Goal: Task Accomplishment & Management: Manage account settings

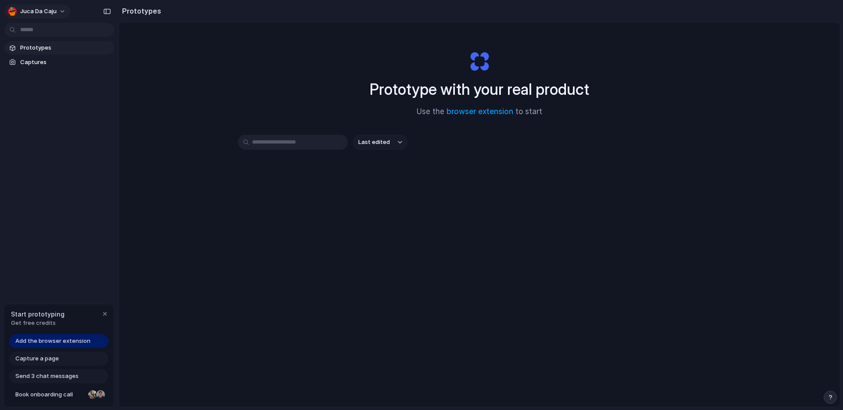
click at [43, 15] on button "Juca da Caju" at bounding box center [37, 11] width 66 height 14
click at [41, 34] on span "Settings" at bounding box center [32, 31] width 24 height 9
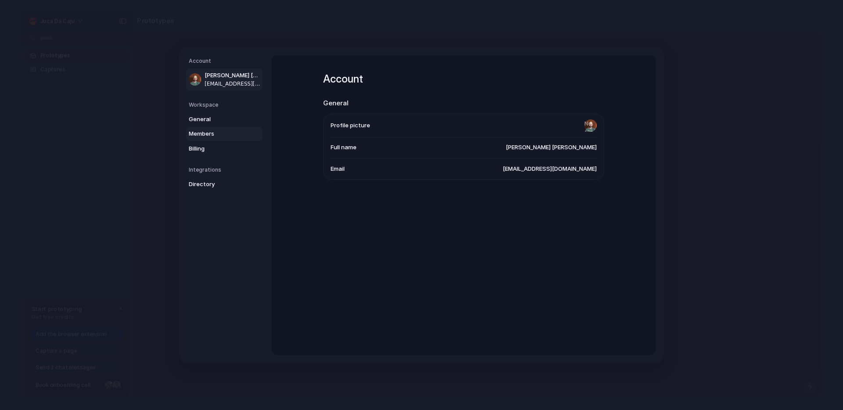
click at [212, 131] on span "Members" at bounding box center [217, 133] width 56 height 9
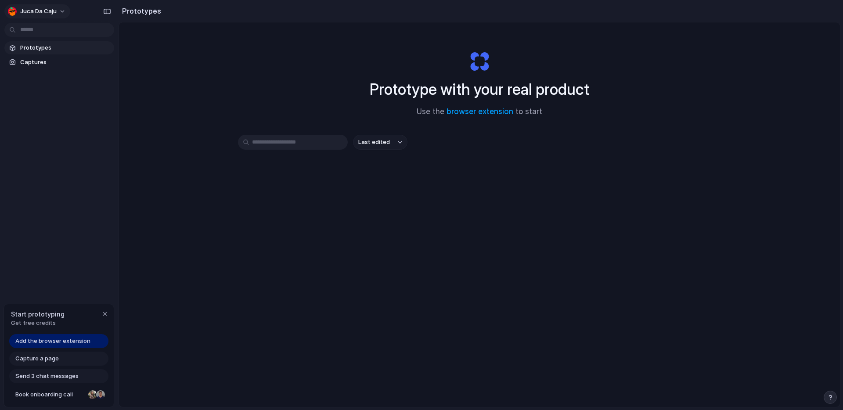
click at [42, 16] on button "Juca da Caju" at bounding box center [37, 11] width 66 height 14
click at [43, 48] on span "Invite members" at bounding box center [41, 45] width 42 height 9
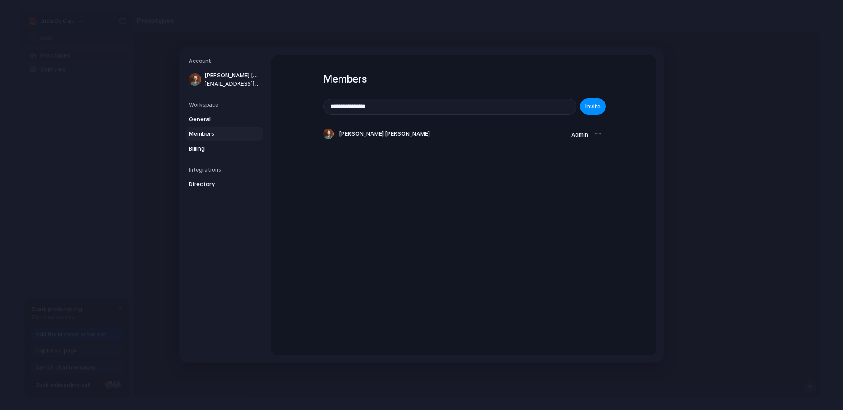
type input "**********"
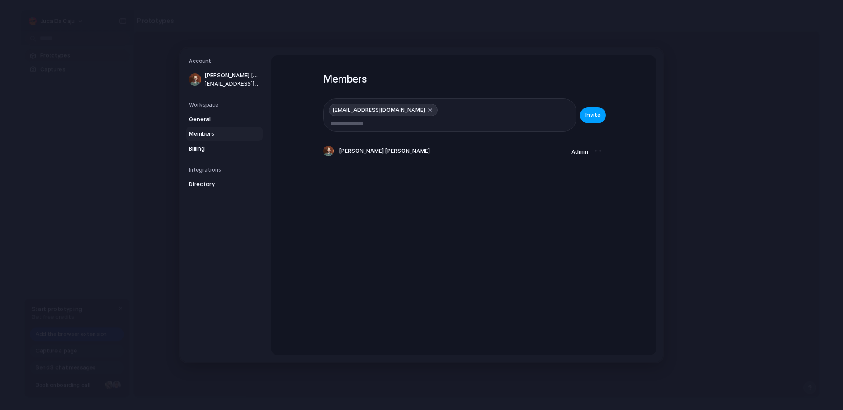
click at [590, 111] on span "Invite" at bounding box center [592, 115] width 15 height 9
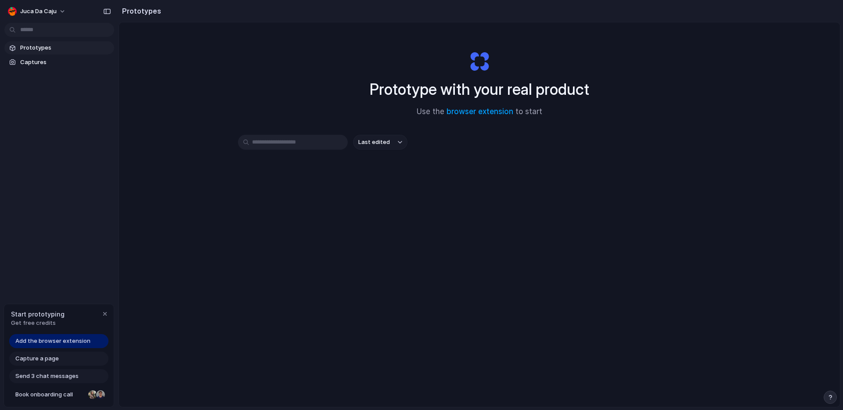
click at [23, 52] on link "Prototypes" at bounding box center [59, 47] width 110 height 13
click at [49, 60] on span "Captures" at bounding box center [65, 62] width 90 height 9
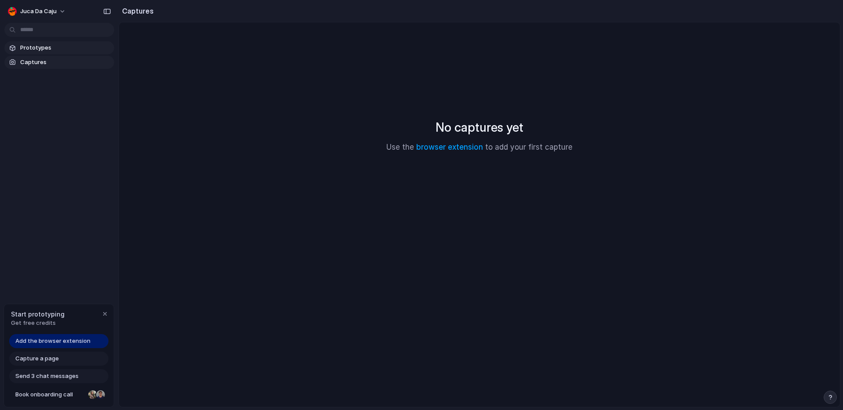
click at [47, 48] on span "Prototypes" at bounding box center [65, 47] width 90 height 9
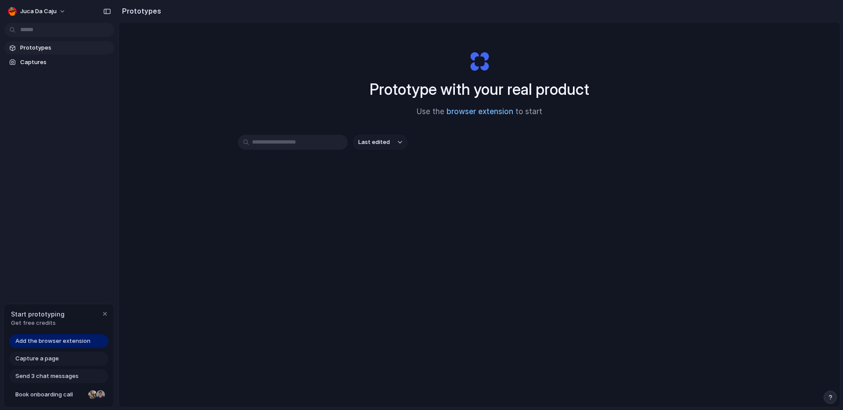
click at [467, 113] on link "browser extension" at bounding box center [479, 111] width 67 height 9
click at [382, 143] on span "Last edited" at bounding box center [374, 142] width 32 height 9
click at [507, 151] on div "Last edited Last created Alphabetical" at bounding box center [421, 205] width 843 height 410
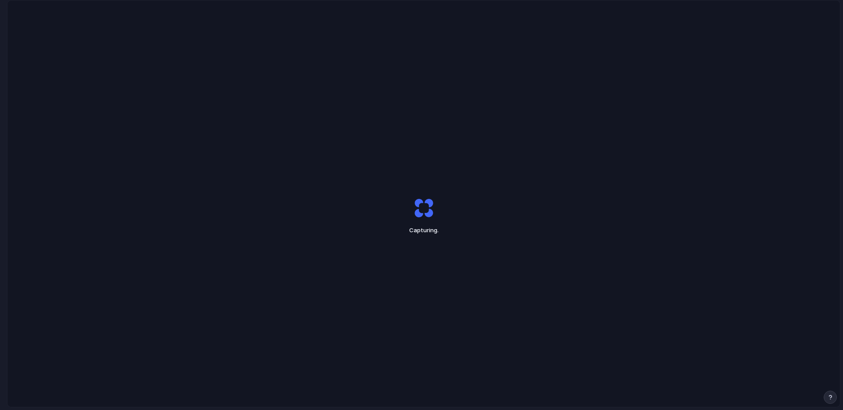
click at [270, 68] on div "Capturing ." at bounding box center [423, 215] width 832 height 431
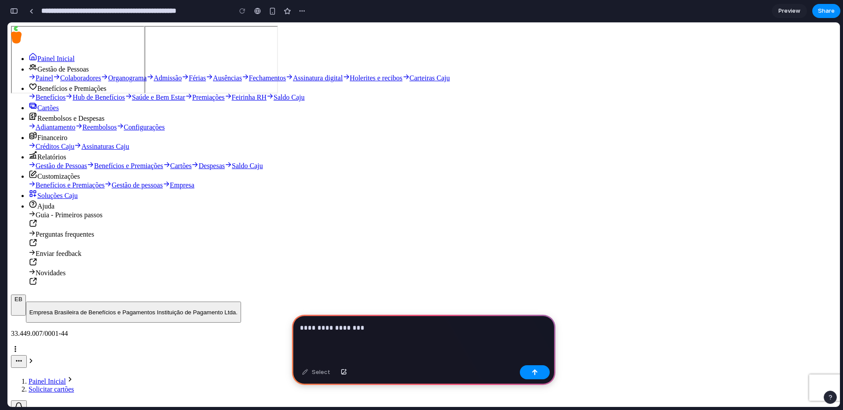
click at [464, 327] on p "**********" at bounding box center [422, 328] width 244 height 11
click at [466, 323] on p "**********" at bounding box center [422, 328] width 244 height 11
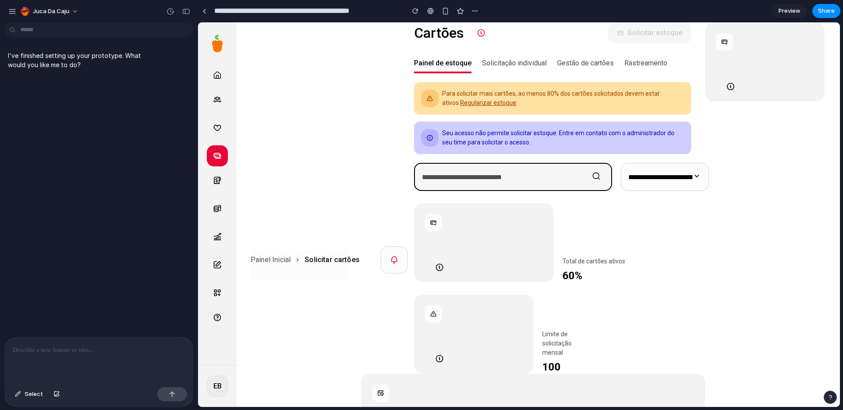
click at [473, 177] on input at bounding box center [507, 176] width 170 height 7
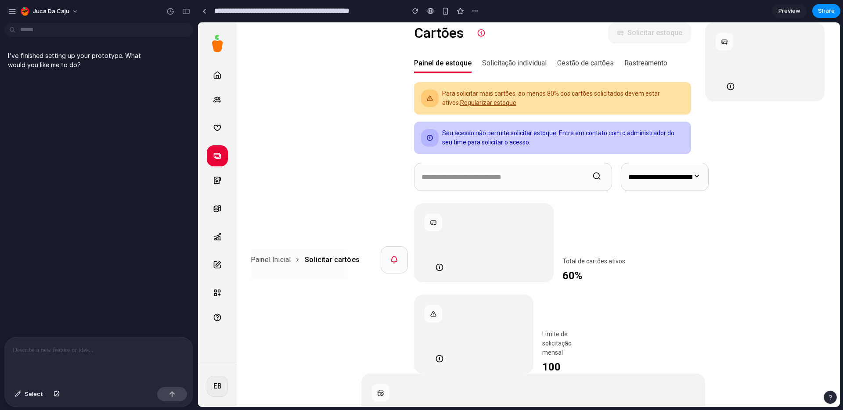
click at [139, 345] on p at bounding box center [99, 350] width 172 height 11
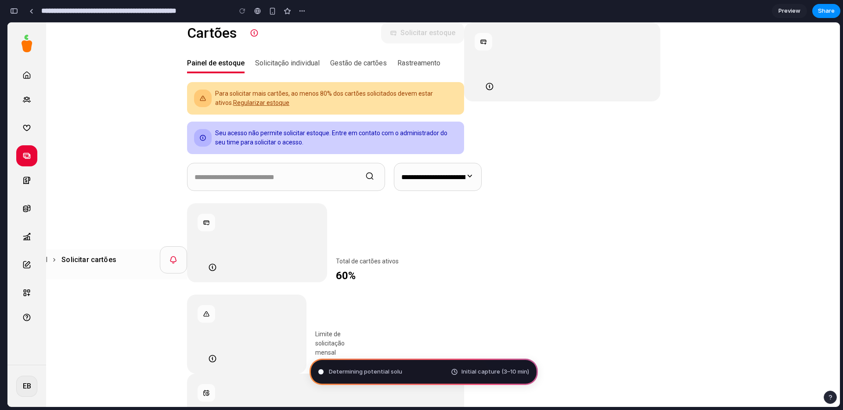
type input "**********"
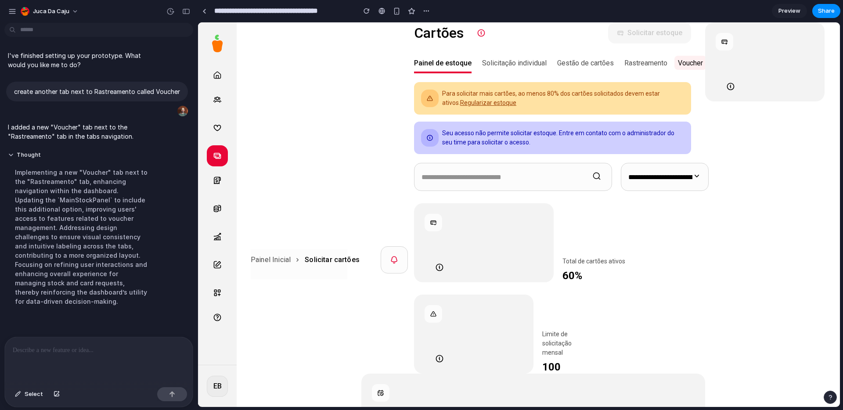
click at [688, 63] on span "Voucher" at bounding box center [690, 63] width 25 height 8
click at [690, 62] on span "Voucher" at bounding box center [690, 63] width 25 height 8
click at [86, 345] on p at bounding box center [97, 350] width 169 height 11
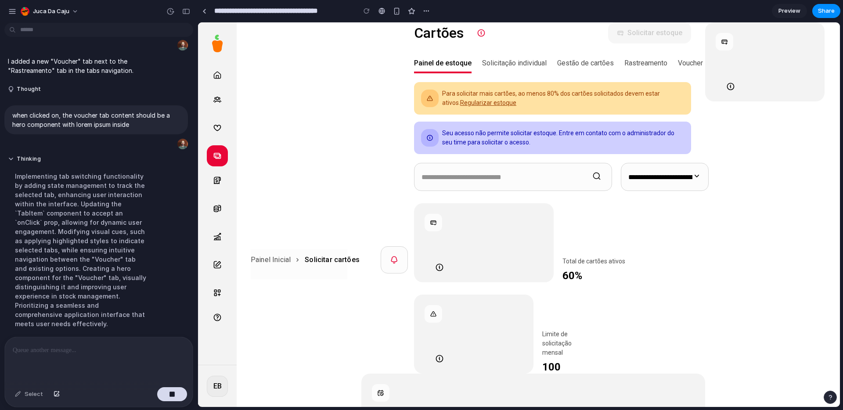
scroll to position [86, 0]
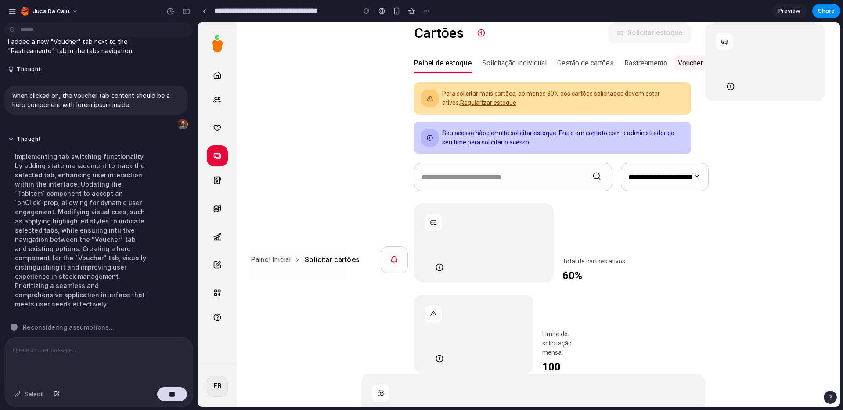
click at [691, 65] on span "Voucher" at bounding box center [690, 63] width 25 height 8
click at [637, 68] on button "Rastreamento" at bounding box center [645, 62] width 43 height 21
click at [575, 65] on span "Gestão de cartões" at bounding box center [585, 63] width 57 height 8
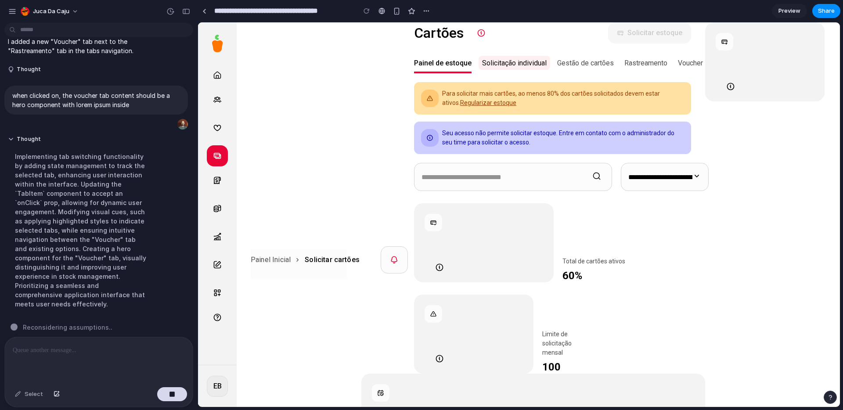
click at [494, 63] on span "Solicitação individual" at bounding box center [514, 63] width 65 height 8
drag, startPoint x: 440, startPoint y: 64, endPoint x: 447, endPoint y: 61, distance: 7.1
click at [440, 64] on span "Painel de estoque" at bounding box center [442, 63] width 57 height 8
click at [517, 57] on button "Solicitação individual" at bounding box center [514, 62] width 65 height 21
click at [578, 65] on span "Gestão de cartões" at bounding box center [585, 63] width 57 height 8
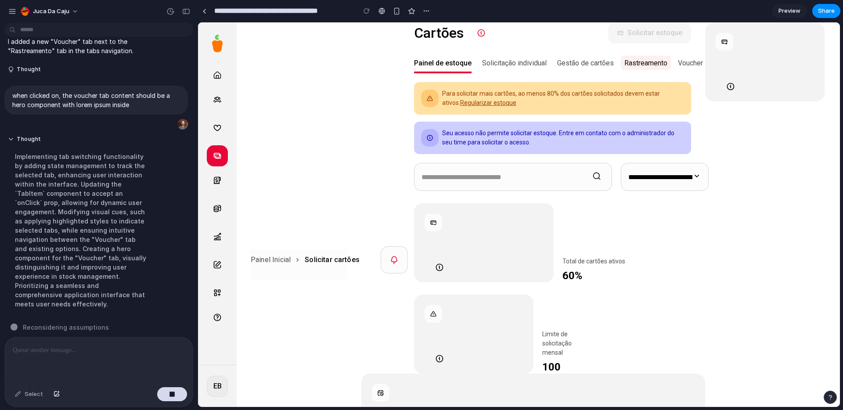
click at [636, 63] on span "Rastreamento" at bounding box center [645, 63] width 43 height 8
click at [703, 64] on span "Voucher" at bounding box center [690, 63] width 25 height 8
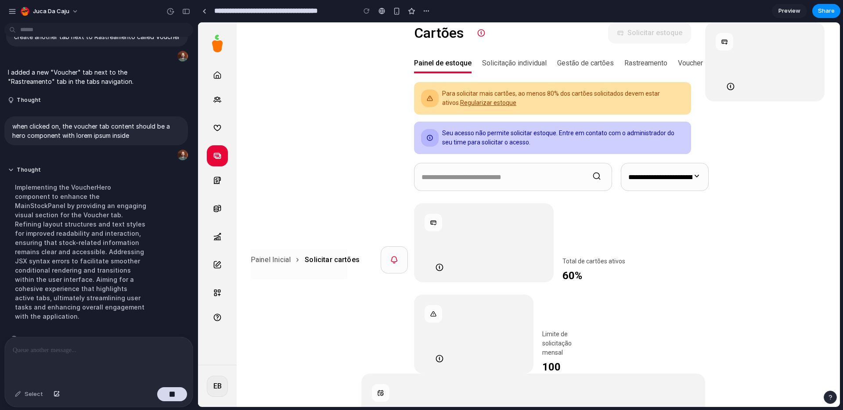
scroll to position [67, 0]
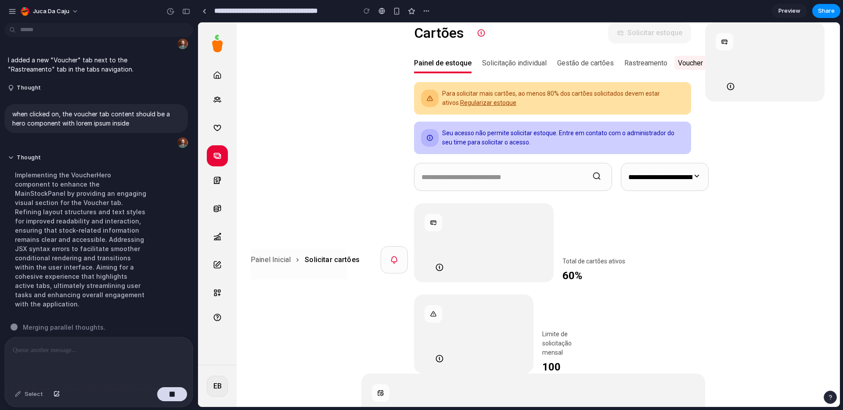
click at [683, 65] on span "Voucher" at bounding box center [690, 63] width 25 height 8
click at [649, 67] on span "Rastreamento" at bounding box center [645, 63] width 43 height 8
click at [591, 63] on span "Gestão de cartões" at bounding box center [585, 63] width 57 height 8
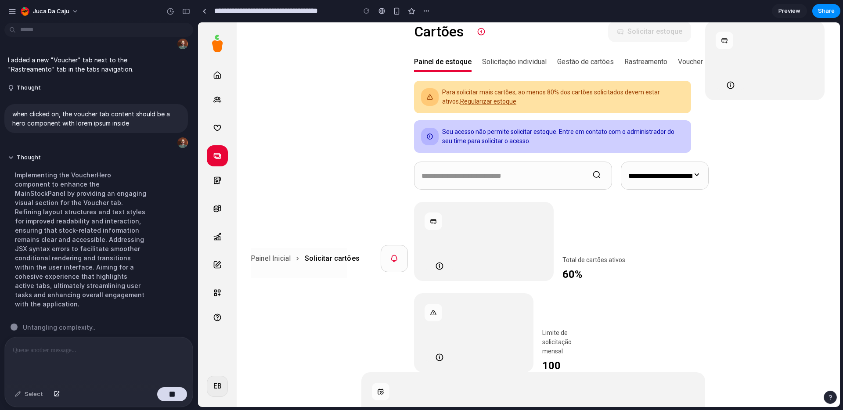
scroll to position [0, 0]
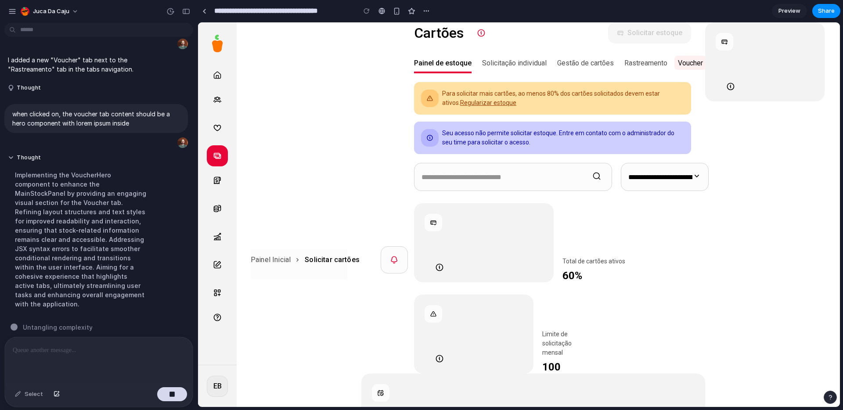
click at [679, 63] on span "Voucher" at bounding box center [690, 63] width 25 height 8
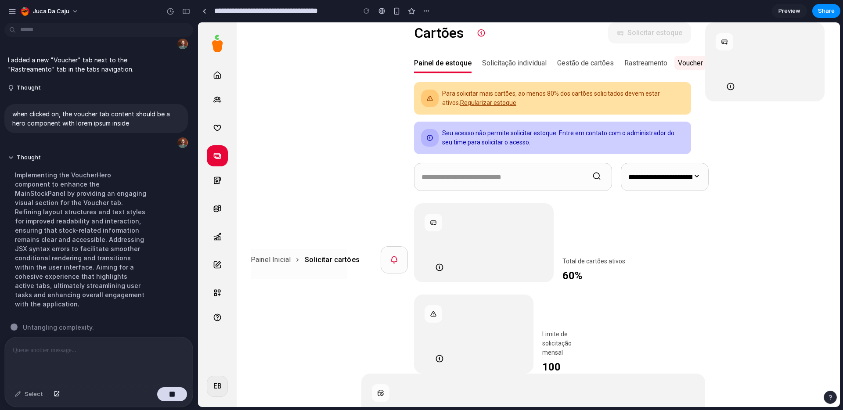
click at [679, 63] on span "Voucher" at bounding box center [690, 63] width 25 height 8
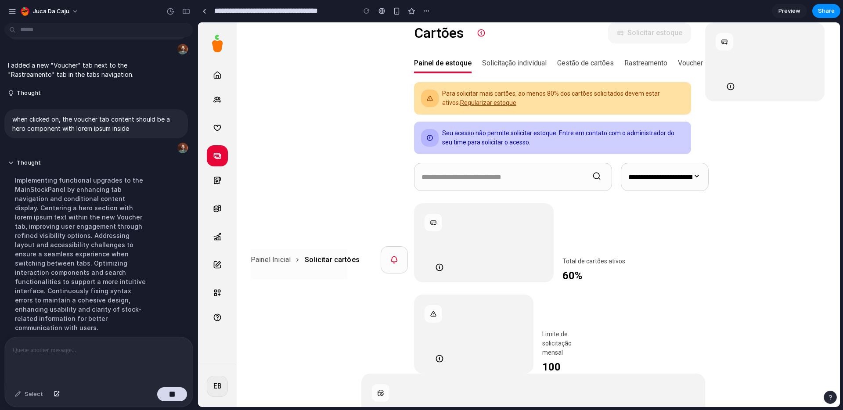
scroll to position [86, 0]
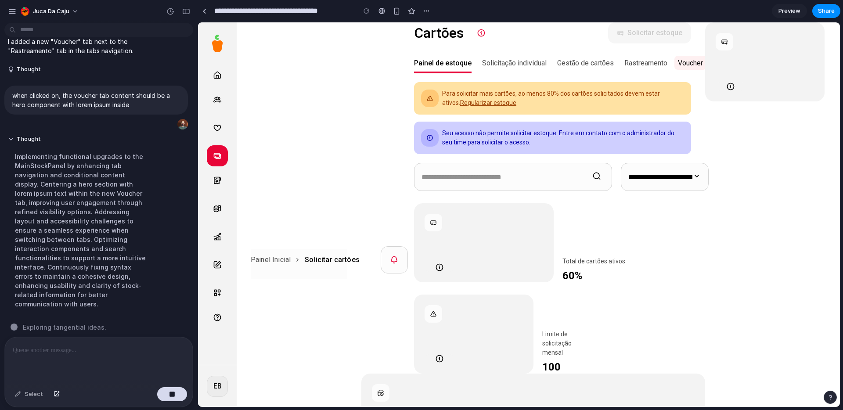
click at [692, 64] on span "Voucher" at bounding box center [690, 63] width 25 height 8
click at [692, 65] on span "Voucher" at bounding box center [690, 63] width 25 height 8
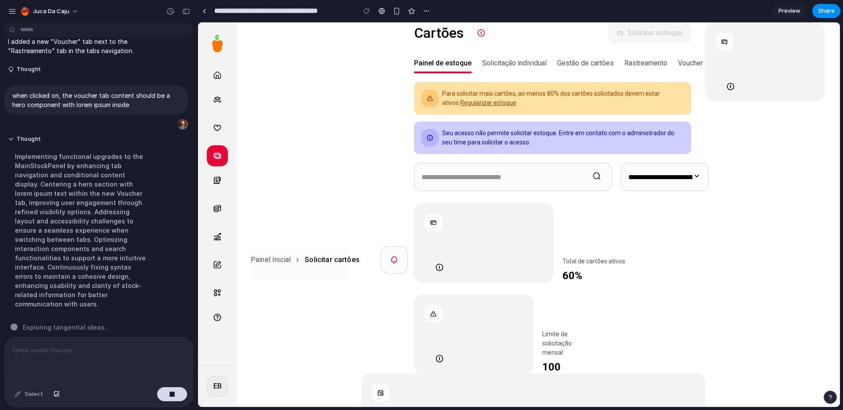
click at [726, 30] on div at bounding box center [764, 61] width 119 height 79
click at [722, 50] on div at bounding box center [764, 61] width 119 height 79
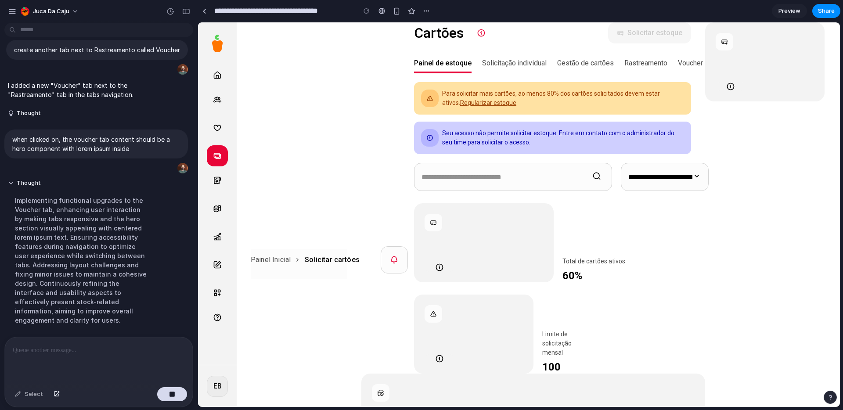
scroll to position [58, 0]
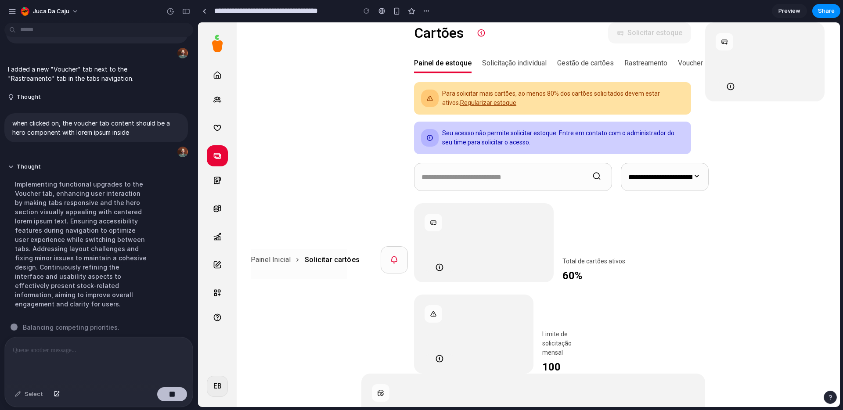
click at [175, 397] on button "button" at bounding box center [172, 394] width 30 height 14
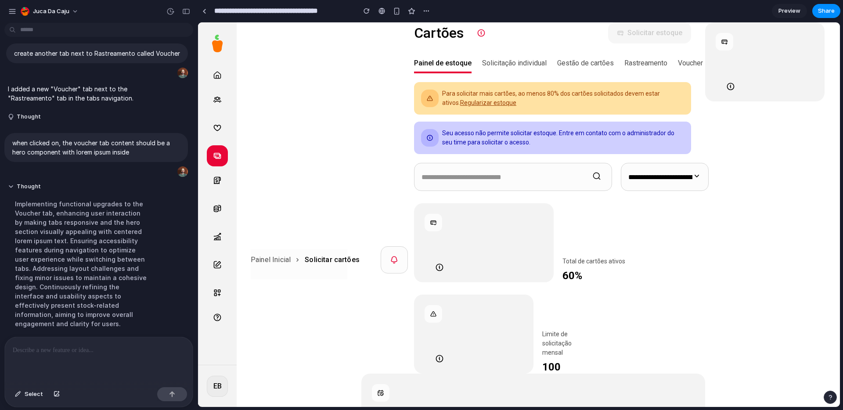
scroll to position [0, 0]
click at [59, 2] on div "Juca da Caju" at bounding box center [98, 10] width 197 height 21
click at [56, 18] on button "Juca da Caju" at bounding box center [50, 11] width 66 height 14
click at [38, 77] on span "Sign out" at bounding box center [44, 73] width 23 height 9
